Goal: Find specific page/section: Find specific page/section

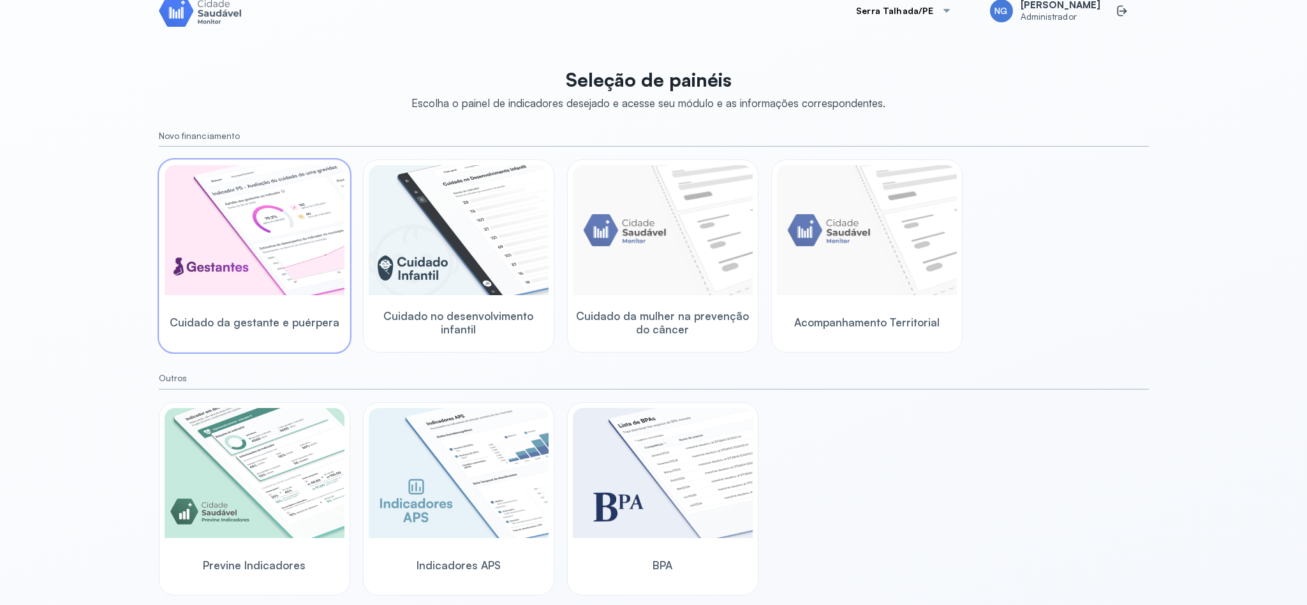
scroll to position [31, 0]
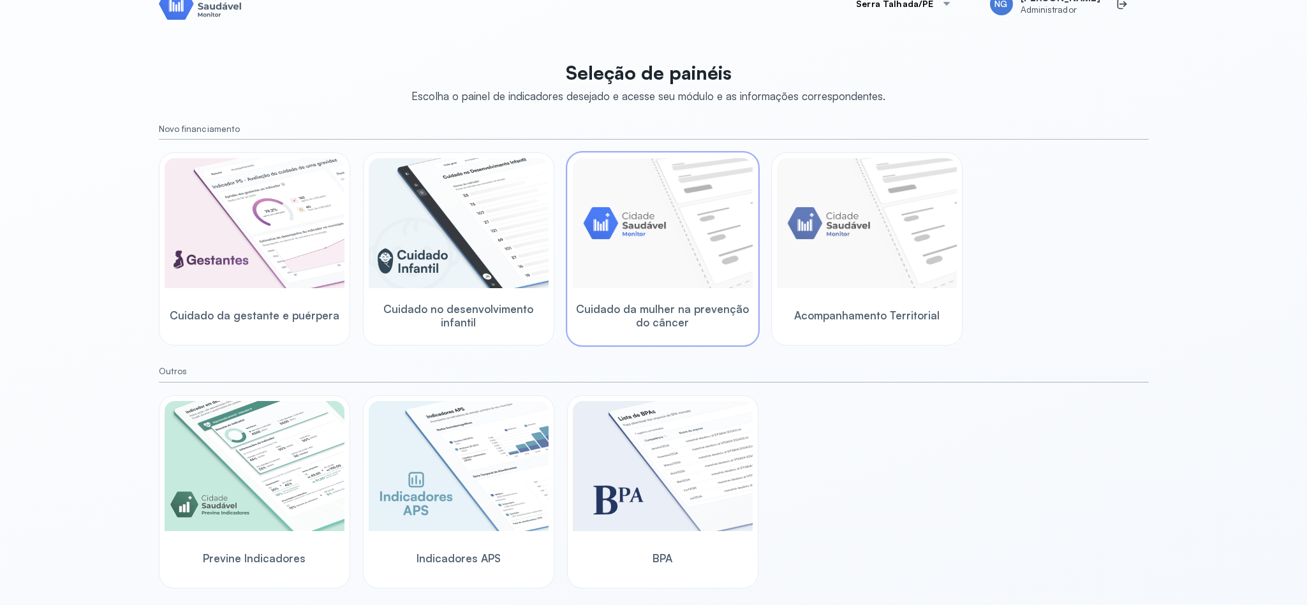
click at [666, 256] on img at bounding box center [663, 223] width 180 height 130
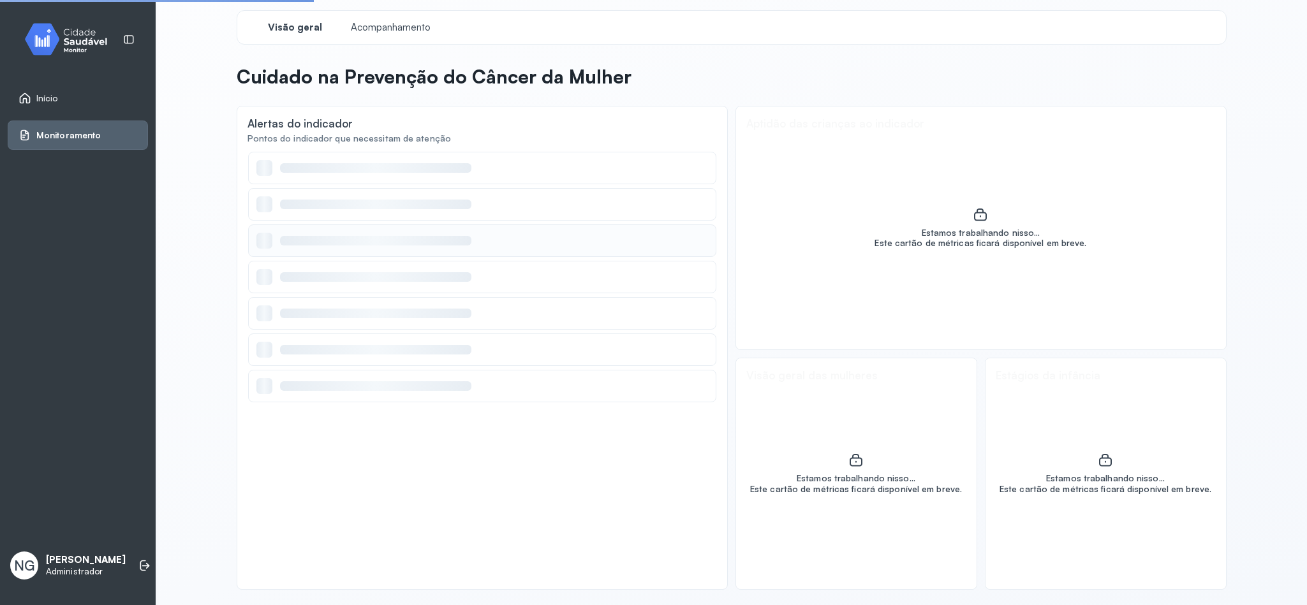
scroll to position [6, 0]
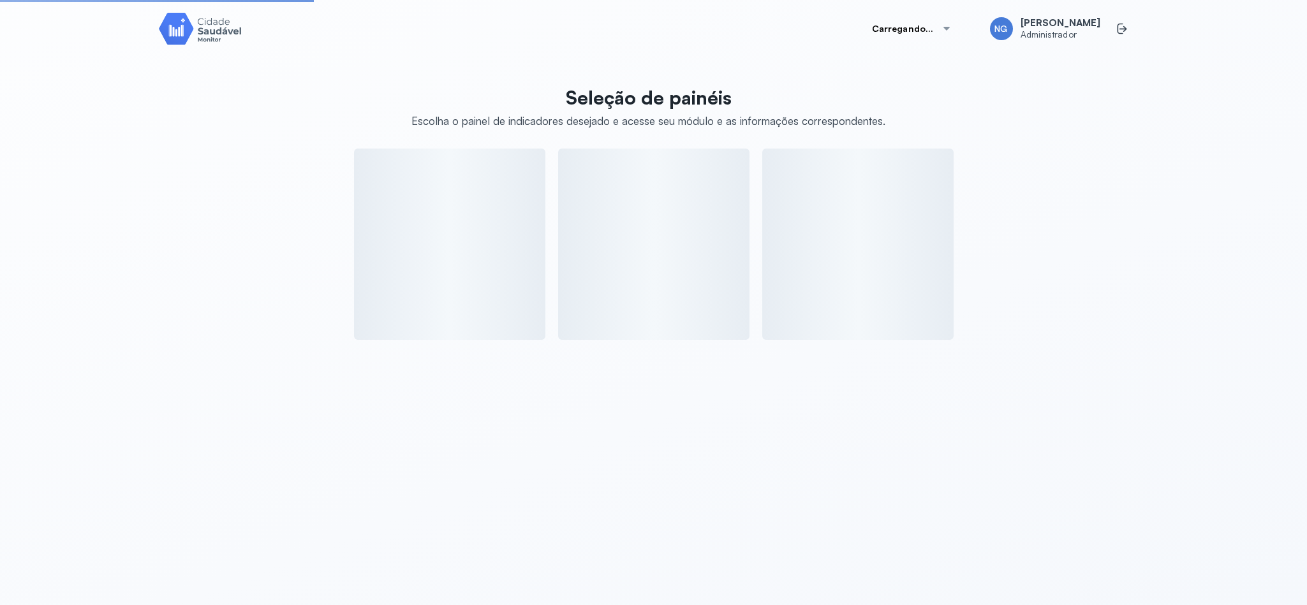
scroll to position [31, 0]
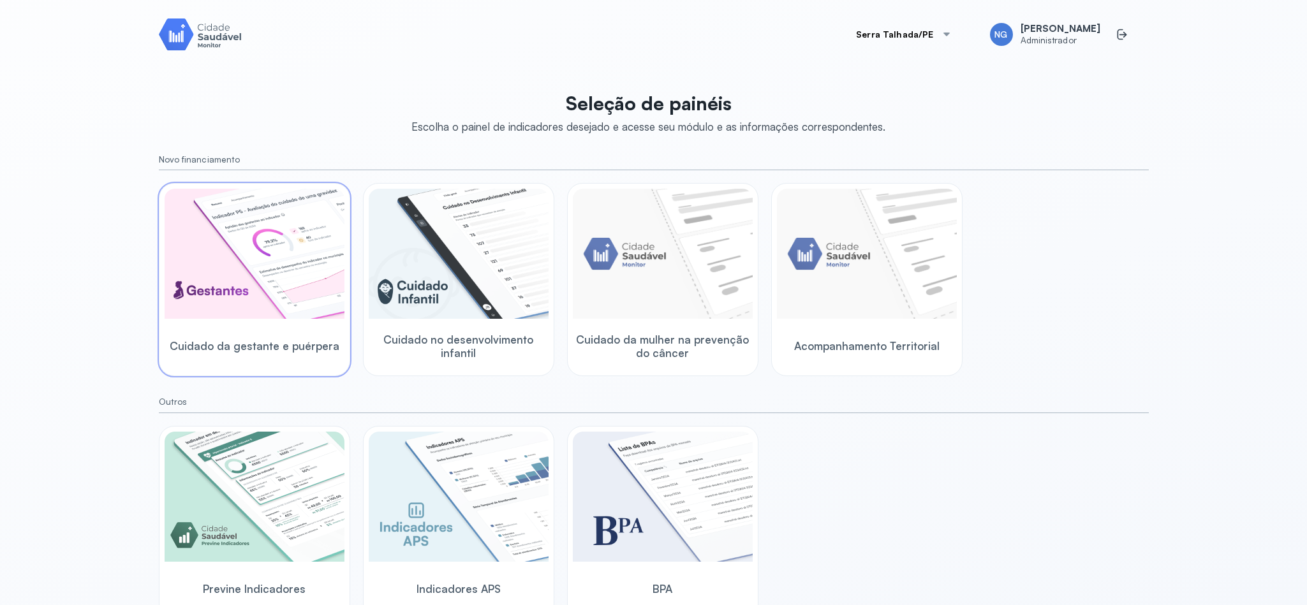
click at [272, 249] on img at bounding box center [255, 254] width 180 height 130
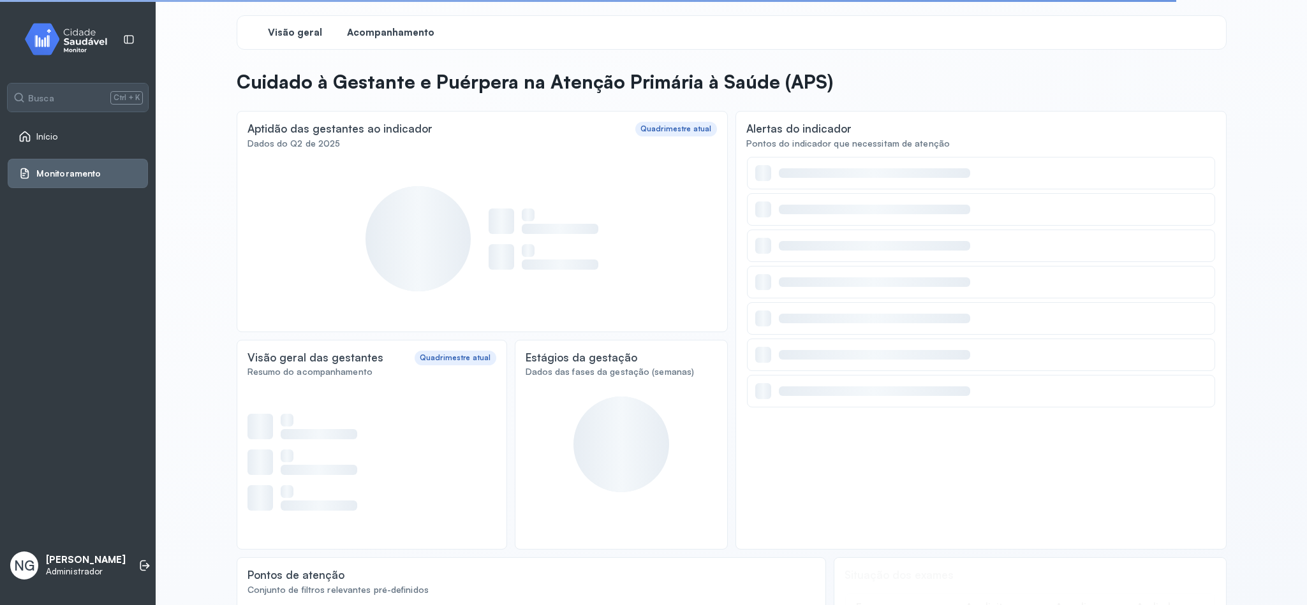
click at [389, 29] on span "Acompanhamento" at bounding box center [390, 33] width 87 height 12
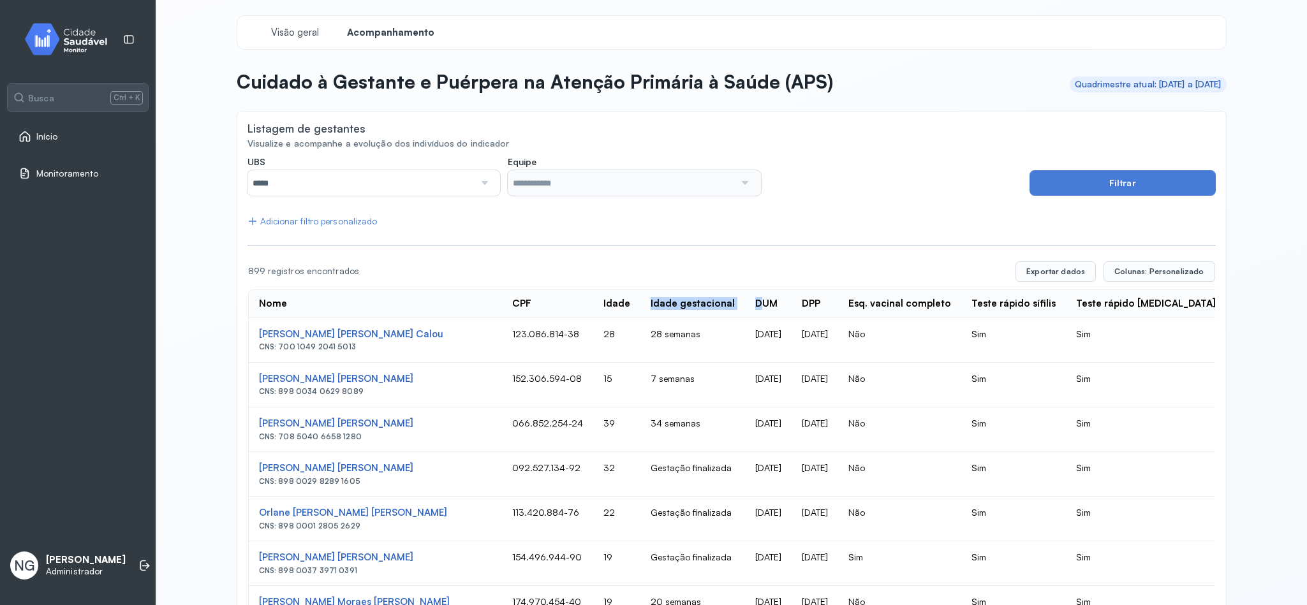
drag, startPoint x: 559, startPoint y: 306, endPoint x: 668, endPoint y: 305, distance: 109.1
click at [24, 144] on div "Início" at bounding box center [78, 136] width 140 height 29
click at [56, 144] on div "Início" at bounding box center [78, 136] width 140 height 29
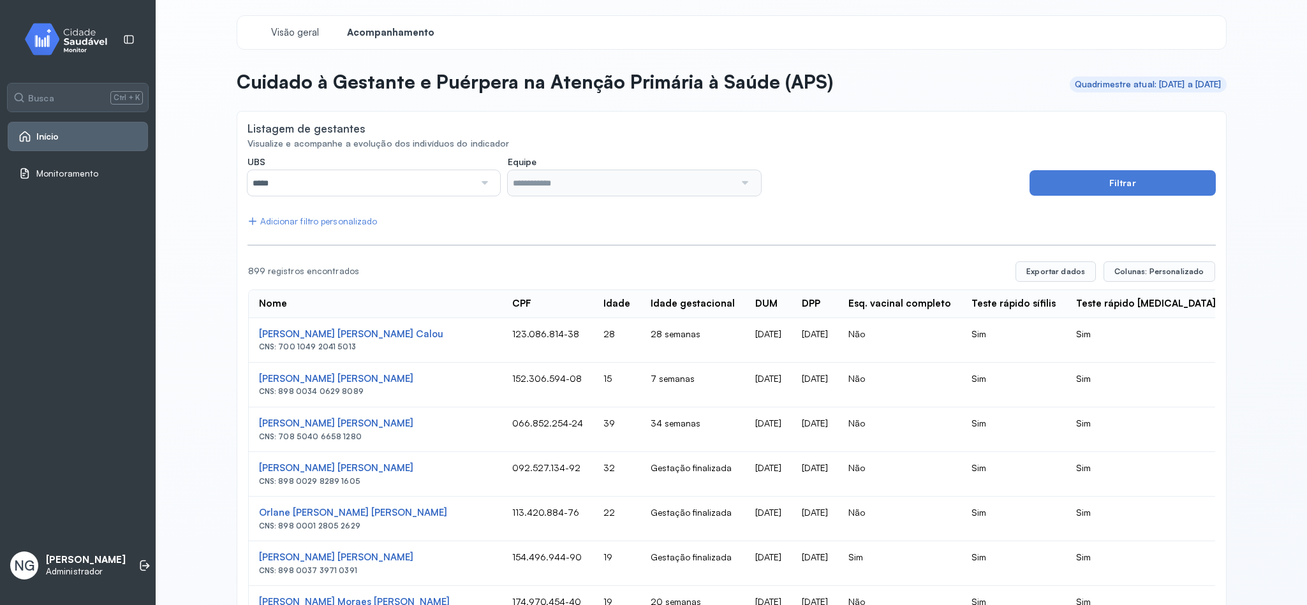
click at [52, 137] on span "Início" at bounding box center [47, 136] width 23 height 11
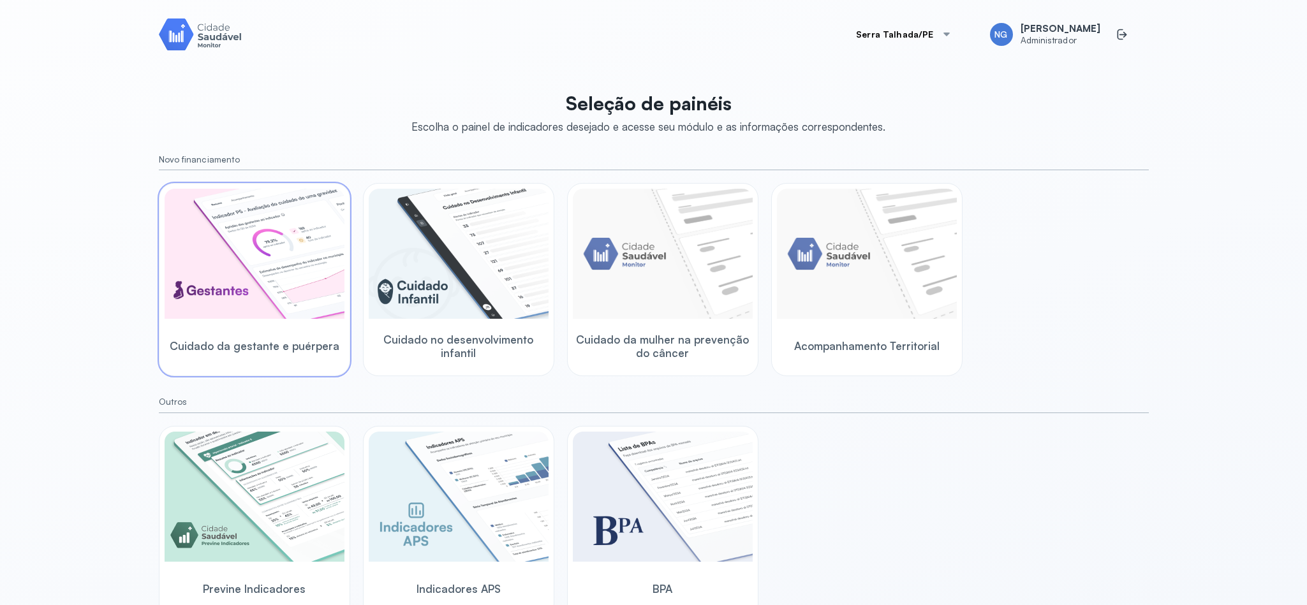
click at [299, 276] on img at bounding box center [255, 254] width 180 height 130
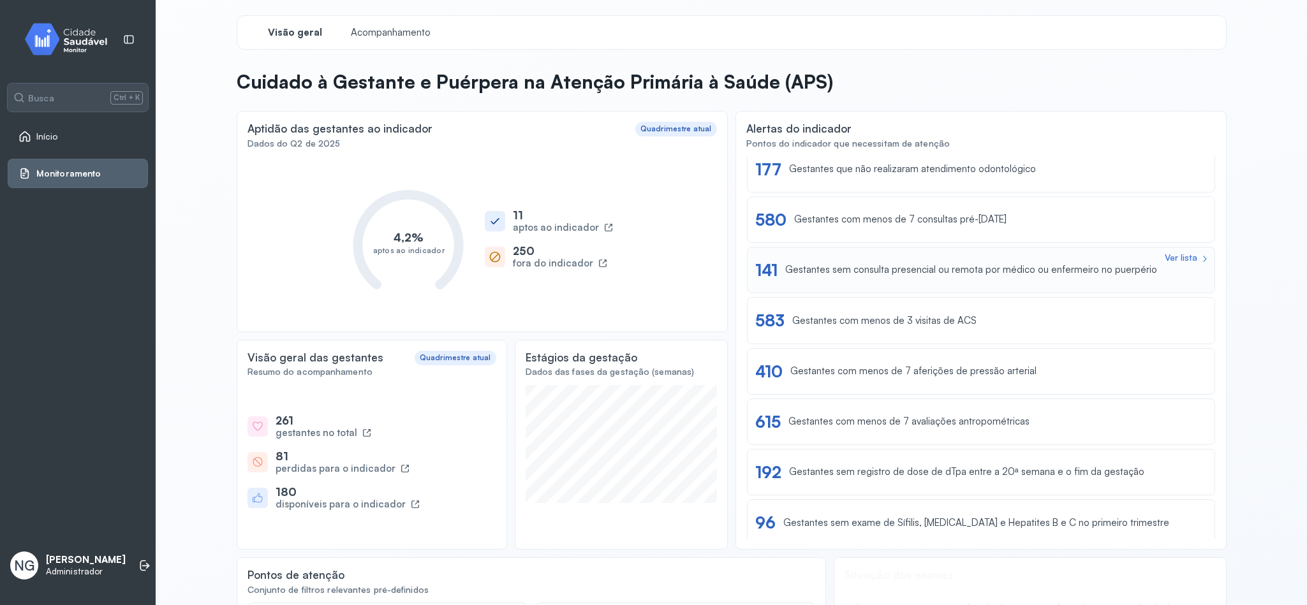
scroll to position [96, 0]
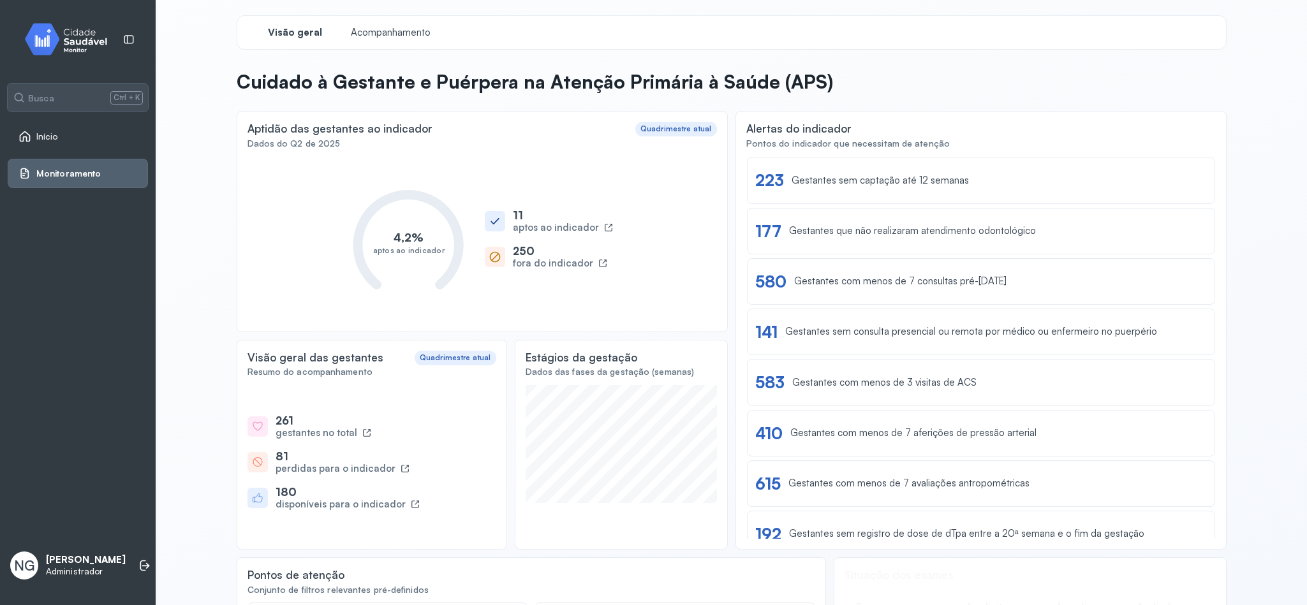
scroll to position [96, 0]
